Goal: Information Seeking & Learning: Find specific fact

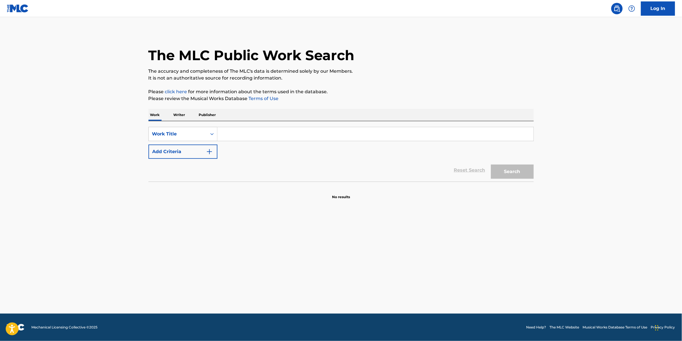
click at [311, 130] on input "Search Form" at bounding box center [376, 134] width 316 height 14
type input "heart felt soul"
click at [185, 149] on button "Add Criteria" at bounding box center [183, 152] width 69 height 14
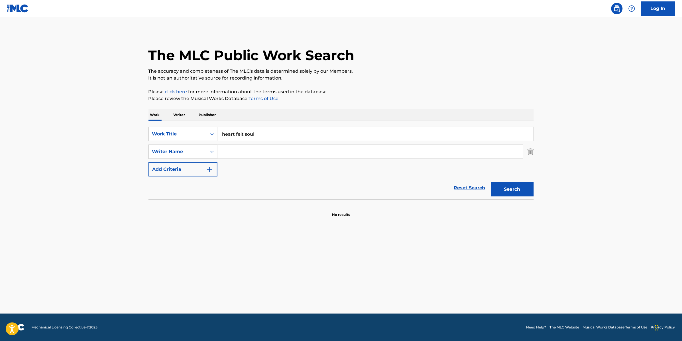
click at [509, 177] on div "Search" at bounding box center [512, 188] width 46 height 23
click at [515, 183] on button "Search" at bounding box center [512, 189] width 43 height 14
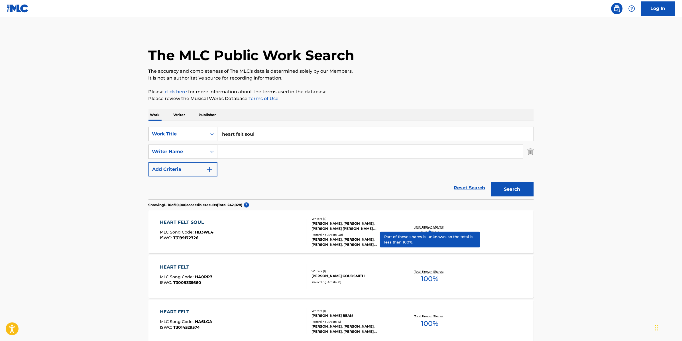
click at [422, 237] on span "90.5 %" at bounding box center [430, 234] width 20 height 10
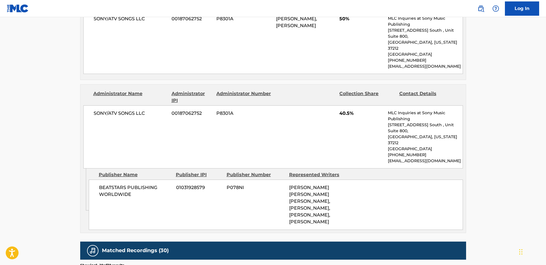
scroll to position [250, 0]
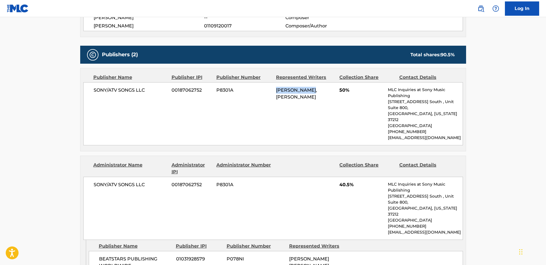
drag, startPoint x: 281, startPoint y: 89, endPoint x: 311, endPoint y: 90, distance: 30.2
click at [311, 90] on div "SONY/ATV SONGS LLC 00187062752 P8301A TIONE MERRITT, TIONE MERRITT 50% MLC Inqu…" at bounding box center [272, 113] width 379 height 63
copy span "[PERSON_NAME]"
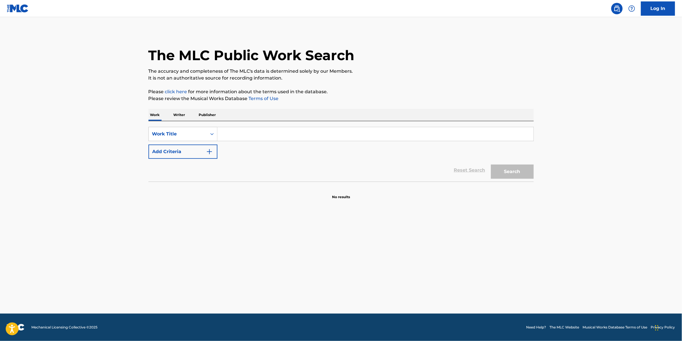
click at [309, 133] on input "Search Form" at bounding box center [376, 134] width 316 height 14
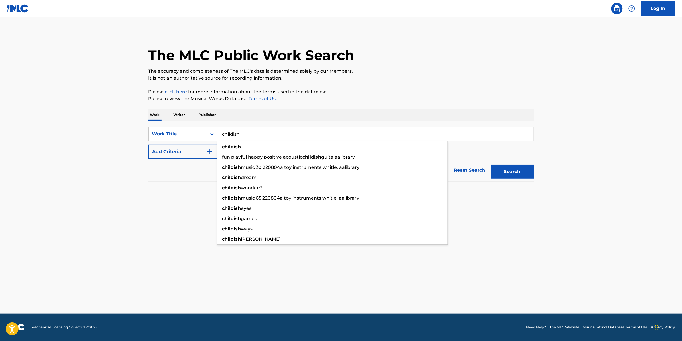
type input "childish"
click at [179, 153] on button "Add Criteria" at bounding box center [183, 152] width 69 height 14
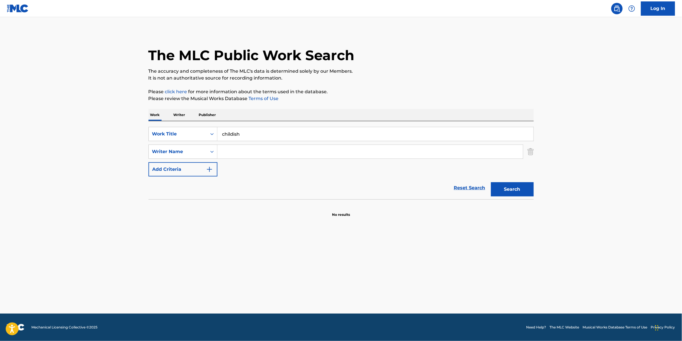
click at [286, 147] on input "Search Form" at bounding box center [371, 152] width 306 height 14
paste input "Tavoris Javon Hollins"
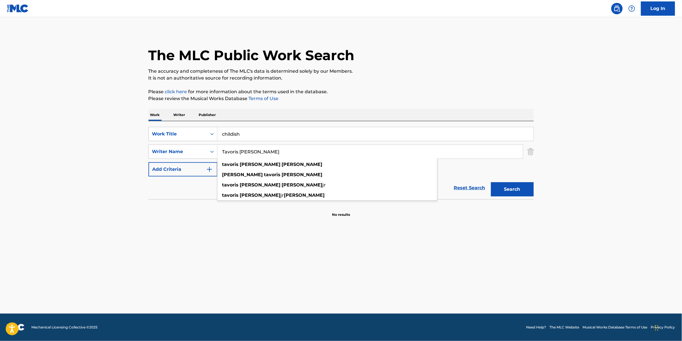
click at [528, 179] on div "Search" at bounding box center [512, 188] width 46 height 23
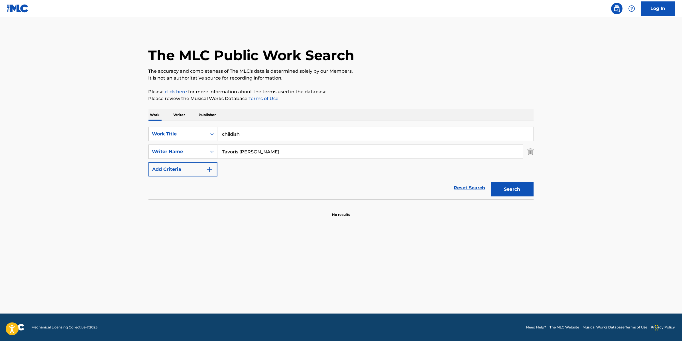
click at [530, 186] on button "Search" at bounding box center [512, 189] width 43 height 14
click at [302, 150] on input "Tavoris Javon Hollins" at bounding box center [371, 152] width 306 height 14
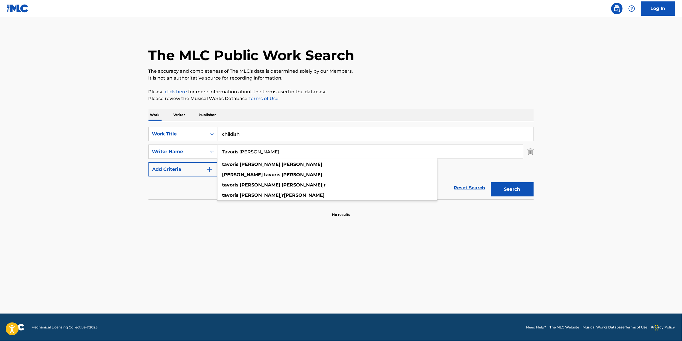
drag, startPoint x: 251, startPoint y: 150, endPoint x: 240, endPoint y: 147, distance: 11.1
click at [240, 147] on input "Tavoris Javon Hollins" at bounding box center [371, 152] width 306 height 14
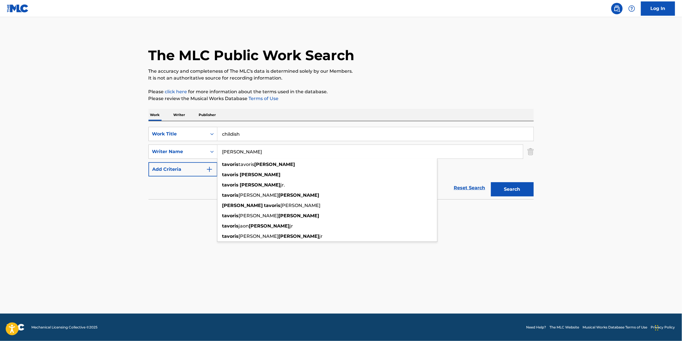
click at [491, 182] on button "Search" at bounding box center [512, 189] width 43 height 14
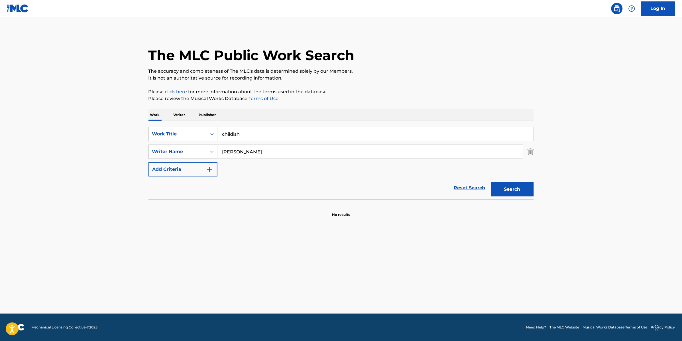
drag, startPoint x: 267, startPoint y: 151, endPoint x: 237, endPoint y: 150, distance: 30.2
click at [237, 150] on input "Tavoris Hollins" at bounding box center [371, 152] width 306 height 14
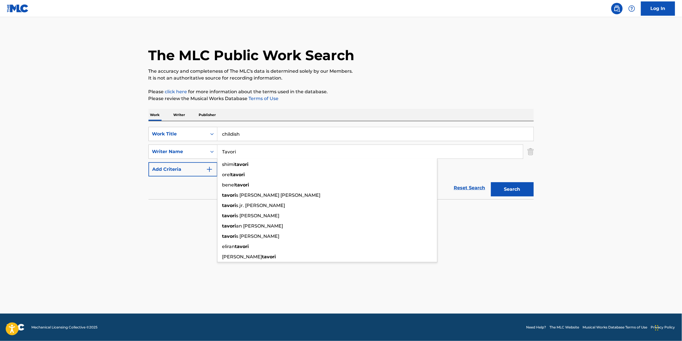
type input "Tavori"
click at [491, 182] on button "Search" at bounding box center [512, 189] width 43 height 14
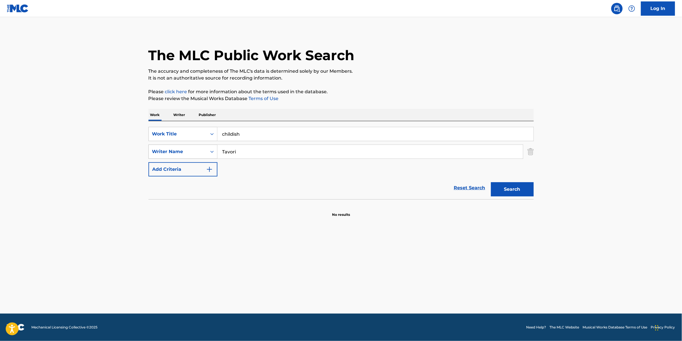
drag, startPoint x: 250, startPoint y: 151, endPoint x: 194, endPoint y: 150, distance: 55.9
click at [194, 150] on div "SearchWithCriteriafb587b27-c601-4136-aa7a-e31462980ad5 Writer Name Tavori" at bounding box center [342, 152] width 386 height 14
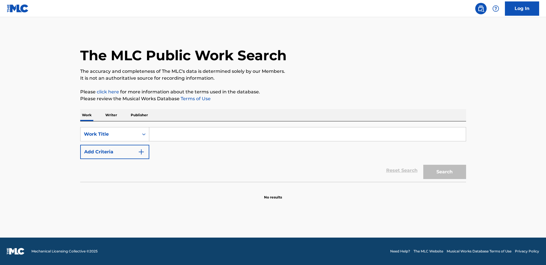
click at [325, 134] on input "Search Form" at bounding box center [307, 134] width 316 height 14
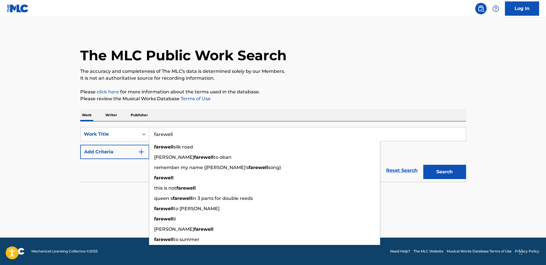
type input "farewell"
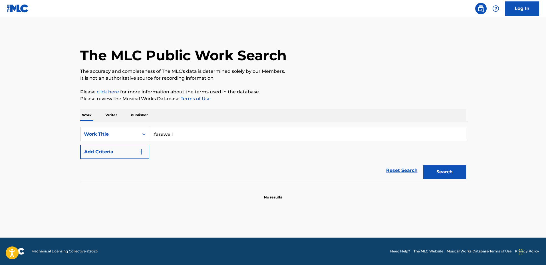
click at [114, 147] on button "Add Criteria" at bounding box center [114, 152] width 69 height 14
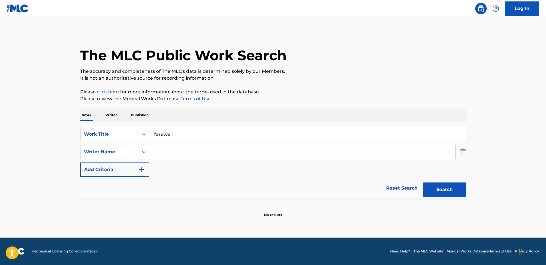
click at [164, 151] on input "Search Form" at bounding box center [302, 152] width 306 height 14
click at [242, 152] on input "Search Form" at bounding box center [302, 152] width 306 height 14
paste input "[PERSON_NAME]"
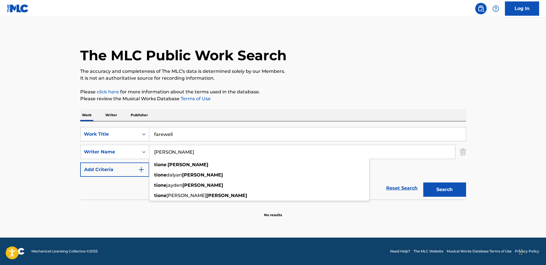
click at [457, 199] on section at bounding box center [273, 200] width 386 height 3
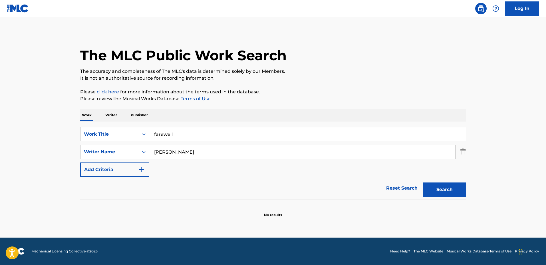
click at [455, 194] on button "Search" at bounding box center [444, 189] width 43 height 14
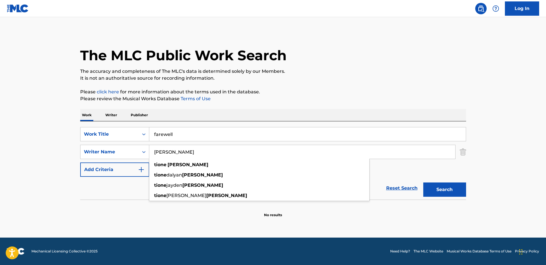
drag, startPoint x: 220, startPoint y: 150, endPoint x: 171, endPoint y: 144, distance: 49.1
click at [171, 145] on div "[PERSON_NAME] [PERSON_NAME] dalyan [PERSON_NAME] [PERSON_NAME] [PERSON_NAME] ja…" at bounding box center [302, 152] width 306 height 14
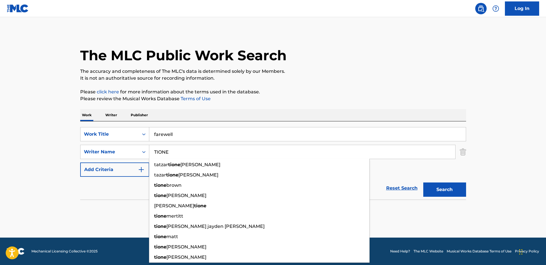
type input "TIONE"
click at [423, 182] on button "Search" at bounding box center [444, 189] width 43 height 14
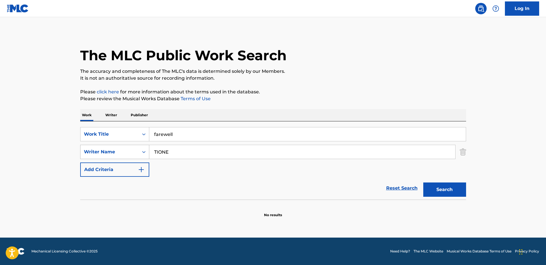
drag, startPoint x: 182, startPoint y: 151, endPoint x: 134, endPoint y: 146, distance: 48.4
click at [134, 146] on div "SearchWithCriteria33ad22fd-7a4b-4dca-80c6-9a4a6f4ecddb Writer Name TIONE" at bounding box center [273, 152] width 386 height 14
